Goal: Entertainment & Leisure: Consume media (video, audio)

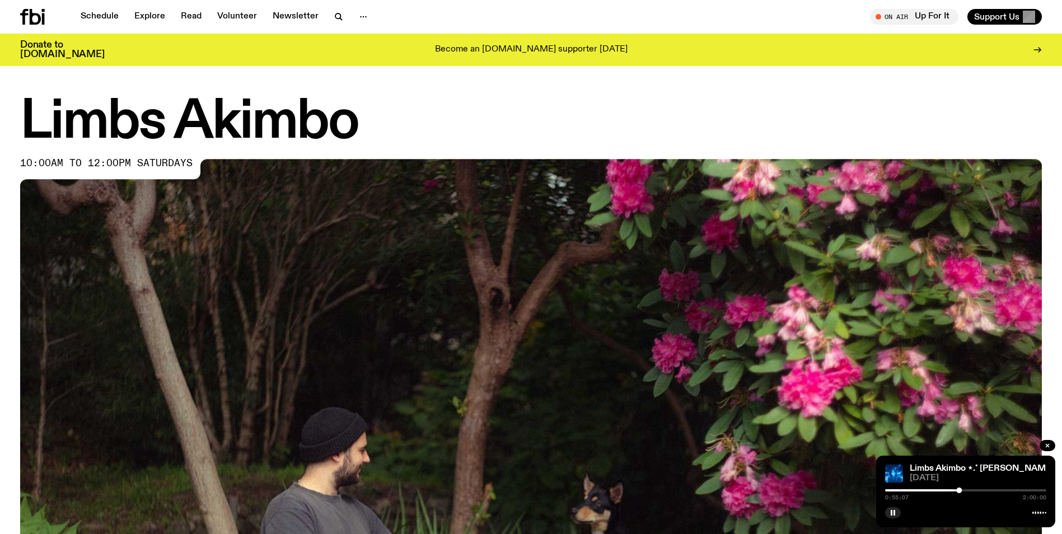
scroll to position [281, 0]
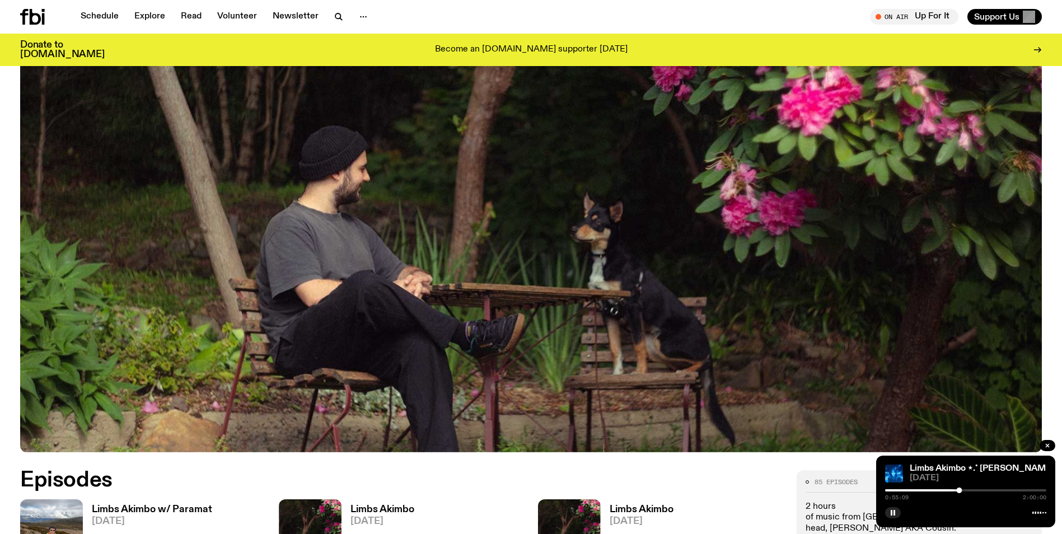
click at [963, 490] on div at bounding box center [965, 490] width 161 height 2
click at [889, 511] on button "button" at bounding box center [893, 512] width 16 height 11
click at [893, 516] on button "button" at bounding box center [893, 512] width 16 height 11
click at [893, 513] on rect "button" at bounding box center [894, 513] width 2 height 6
click at [895, 517] on button "button" at bounding box center [893, 512] width 16 height 11
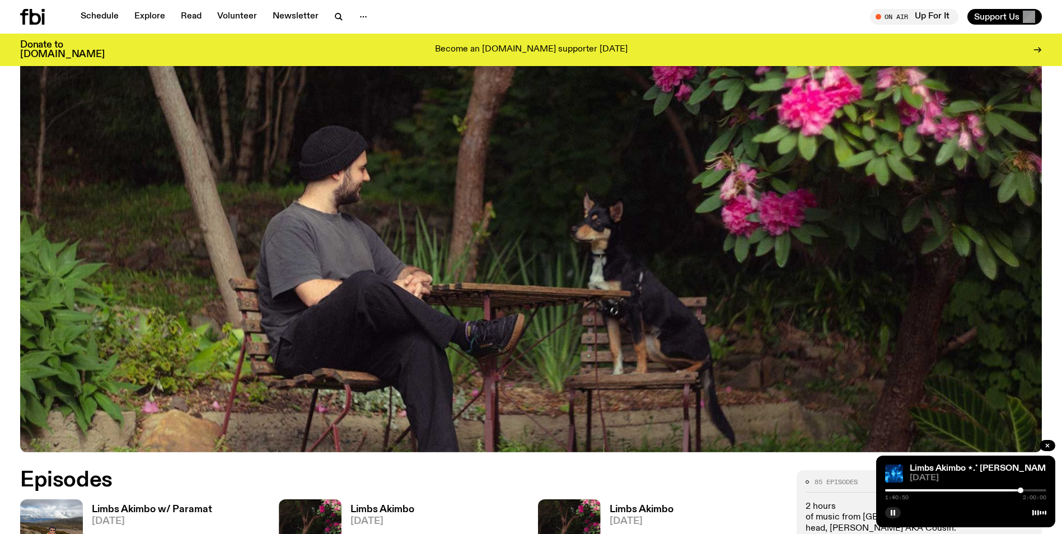
click at [1020, 489] on div at bounding box center [1020, 490] width 6 height 6
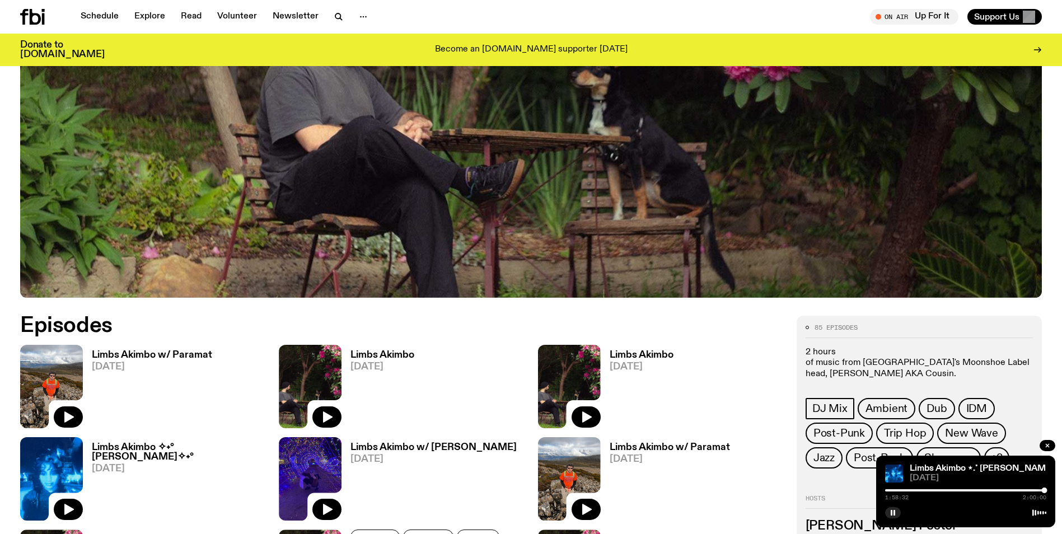
scroll to position [607, 0]
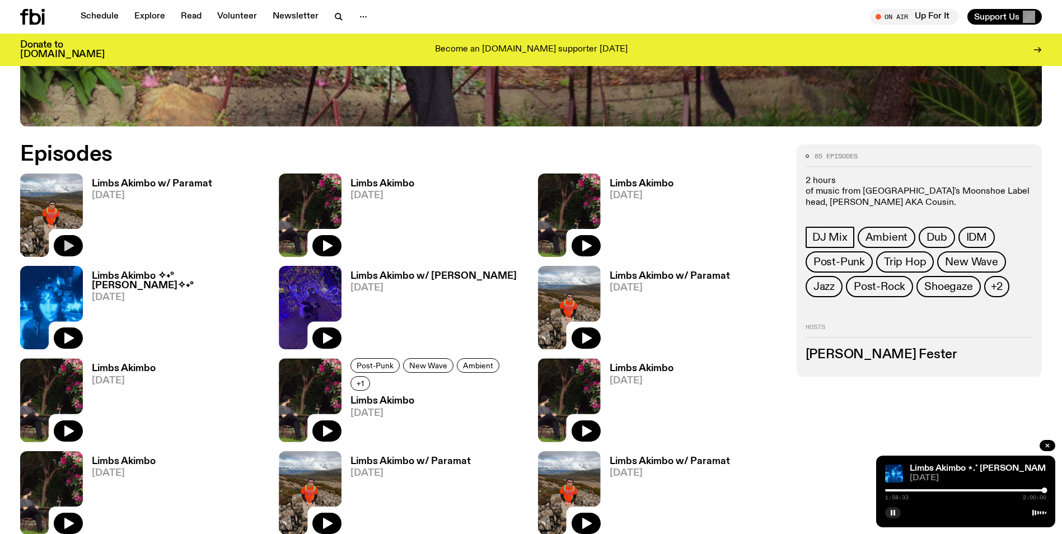
click at [71, 245] on icon "button" at bounding box center [69, 245] width 10 height 11
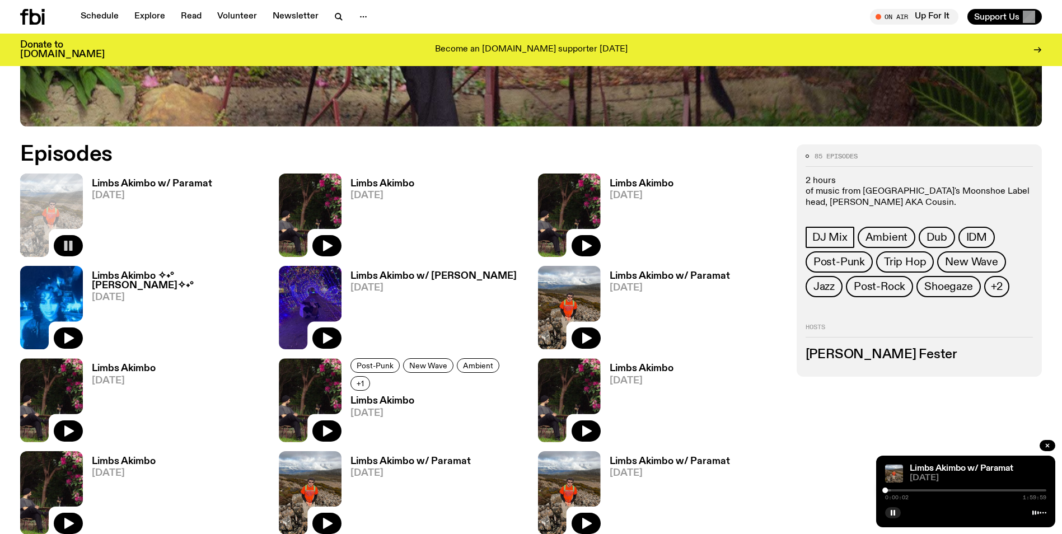
click at [891, 490] on div at bounding box center [965, 490] width 161 height 2
click at [894, 490] on div at bounding box center [965, 490] width 161 height 2
click at [898, 489] on div at bounding box center [965, 490] width 161 height 2
click at [976, 490] on div at bounding box center [965, 490] width 161 height 2
click at [992, 489] on div "1:07:55 1:59:59" at bounding box center [965, 493] width 161 height 13
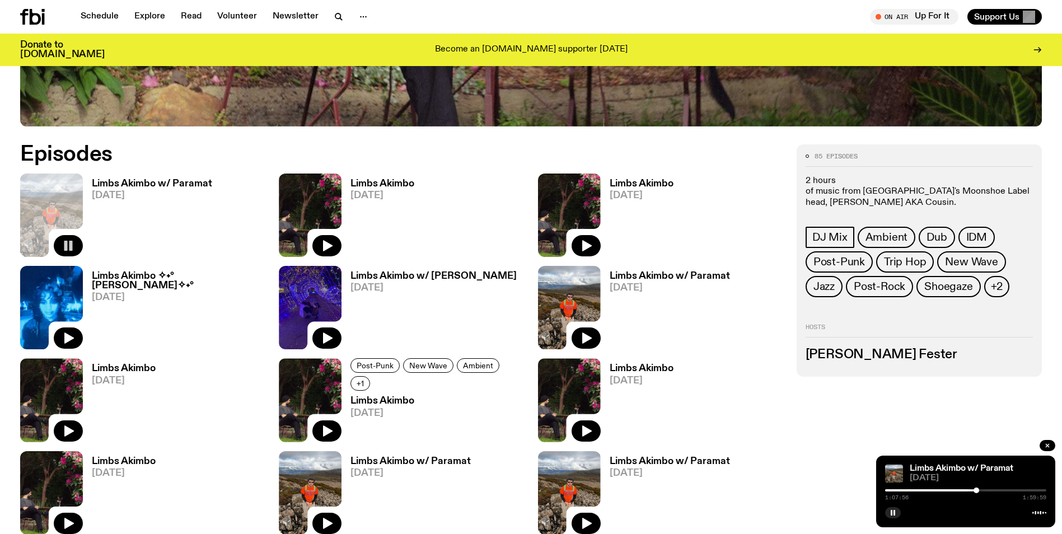
click at [992, 490] on div at bounding box center [965, 490] width 161 height 2
click at [329, 339] on icon "button" at bounding box center [328, 338] width 10 height 11
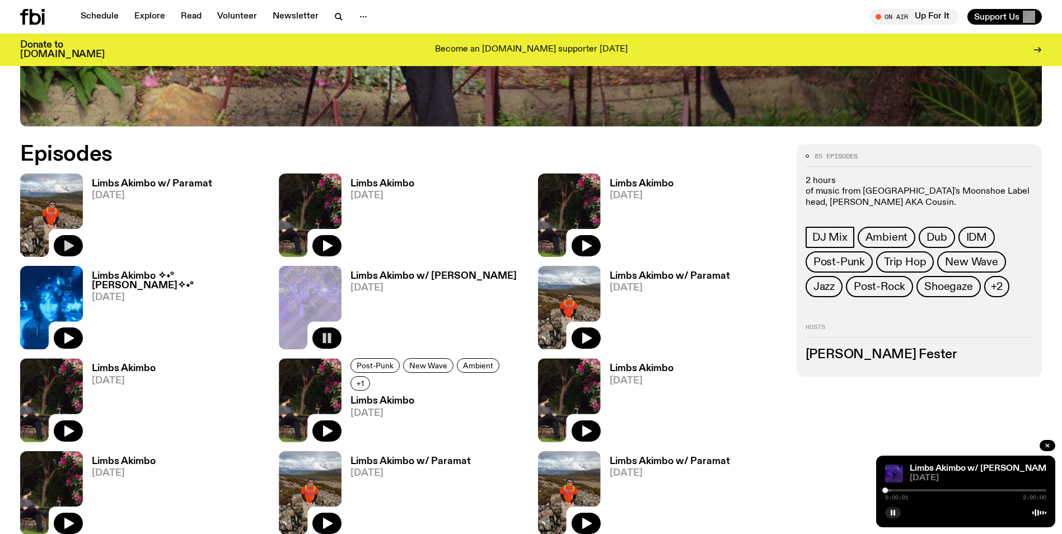
click at [890, 490] on div at bounding box center [810, 490] width 161 height 2
click at [928, 490] on div at bounding box center [965, 490] width 161 height 2
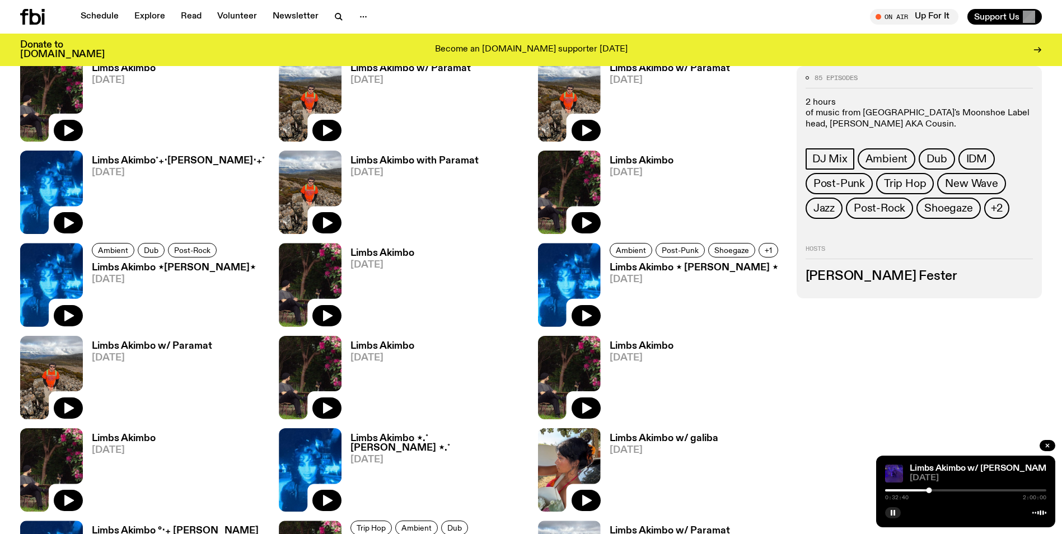
scroll to position [1055, 0]
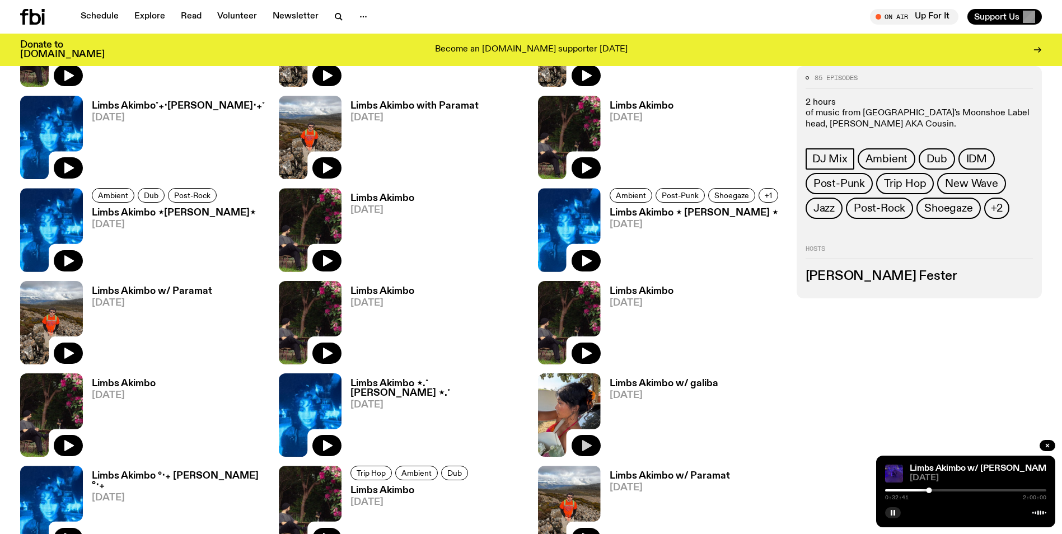
click at [589, 444] on icon "button" at bounding box center [587, 445] width 10 height 11
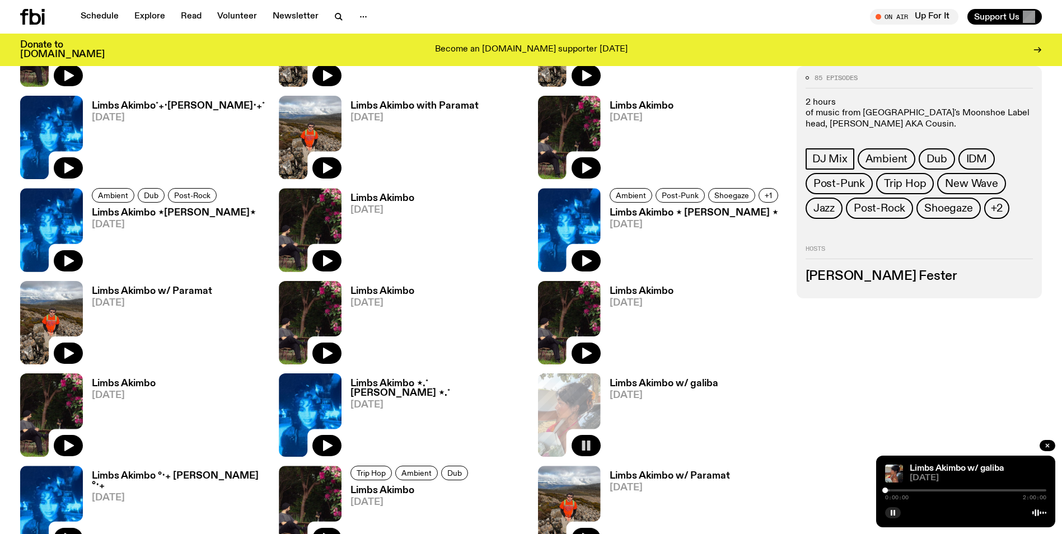
click at [893, 491] on div at bounding box center [965, 490] width 161 height 2
click at [930, 489] on div at bounding box center [965, 490] width 161 height 2
click at [990, 490] on div at bounding box center [965, 490] width 161 height 2
click at [894, 490] on div at bounding box center [909, 490] width 161 height 2
click at [891, 514] on rect "button" at bounding box center [891, 513] width 2 height 6
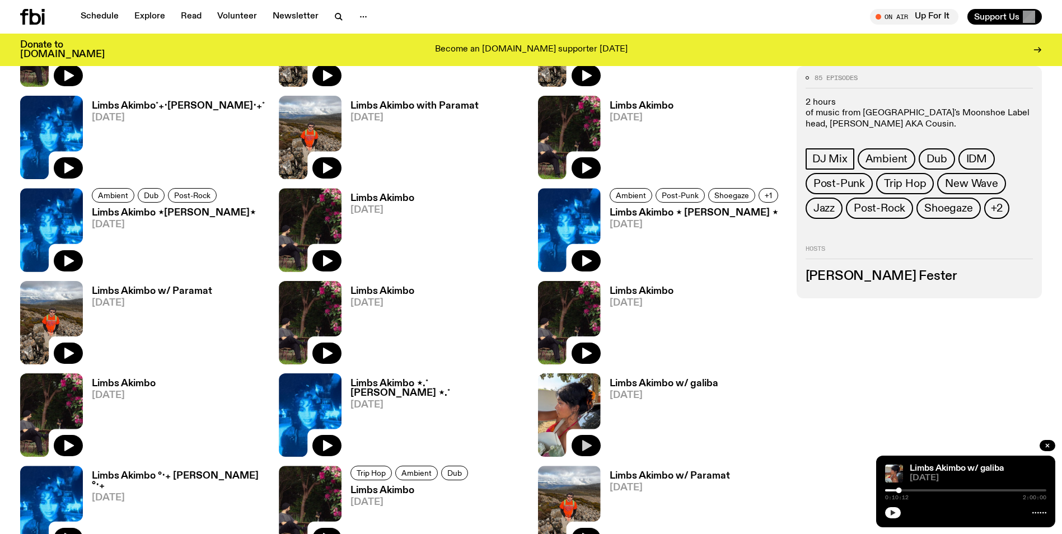
click at [894, 513] on icon "button" at bounding box center [892, 513] width 5 height 6
